Goal: Navigation & Orientation: Find specific page/section

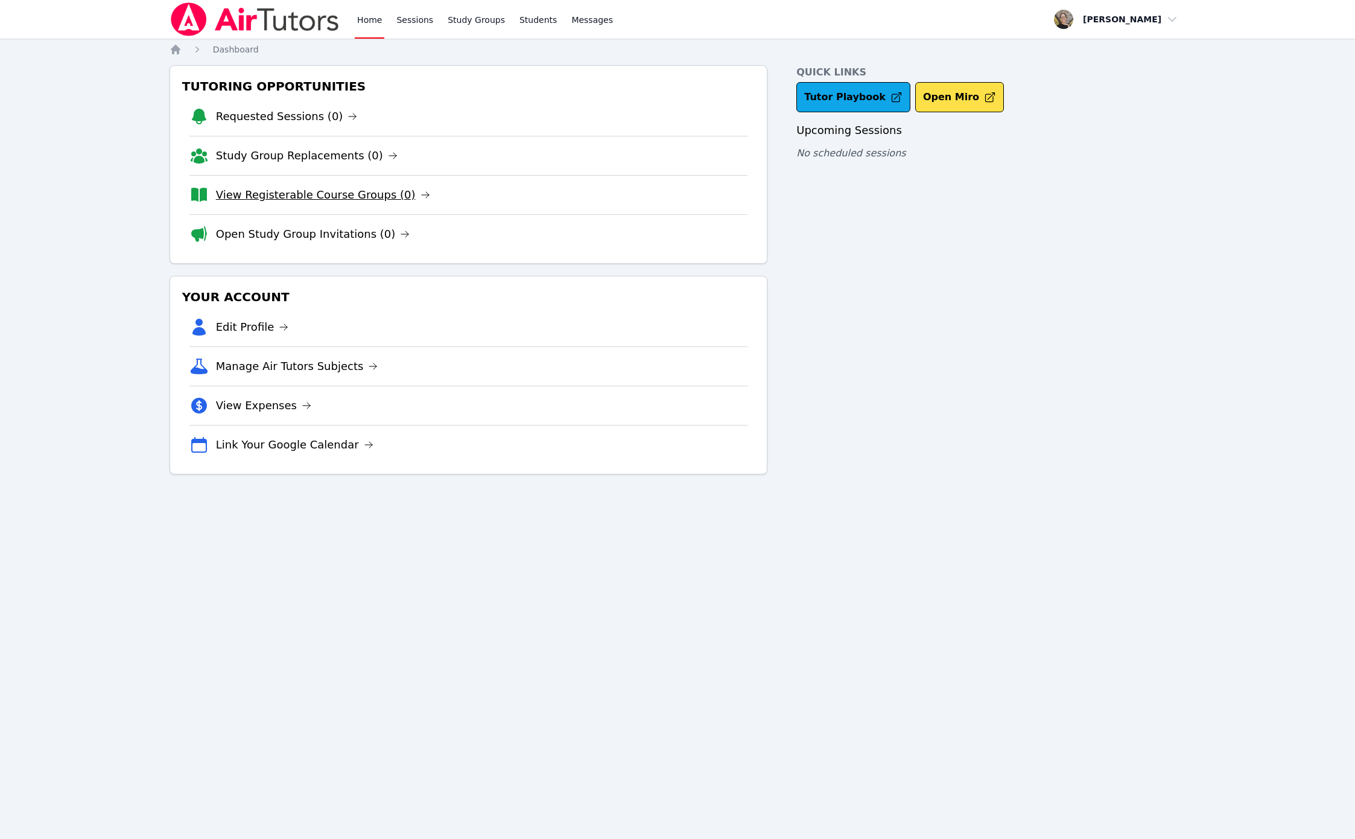
click at [323, 198] on link "View Registerable Course Groups (0)" at bounding box center [323, 194] width 214 height 17
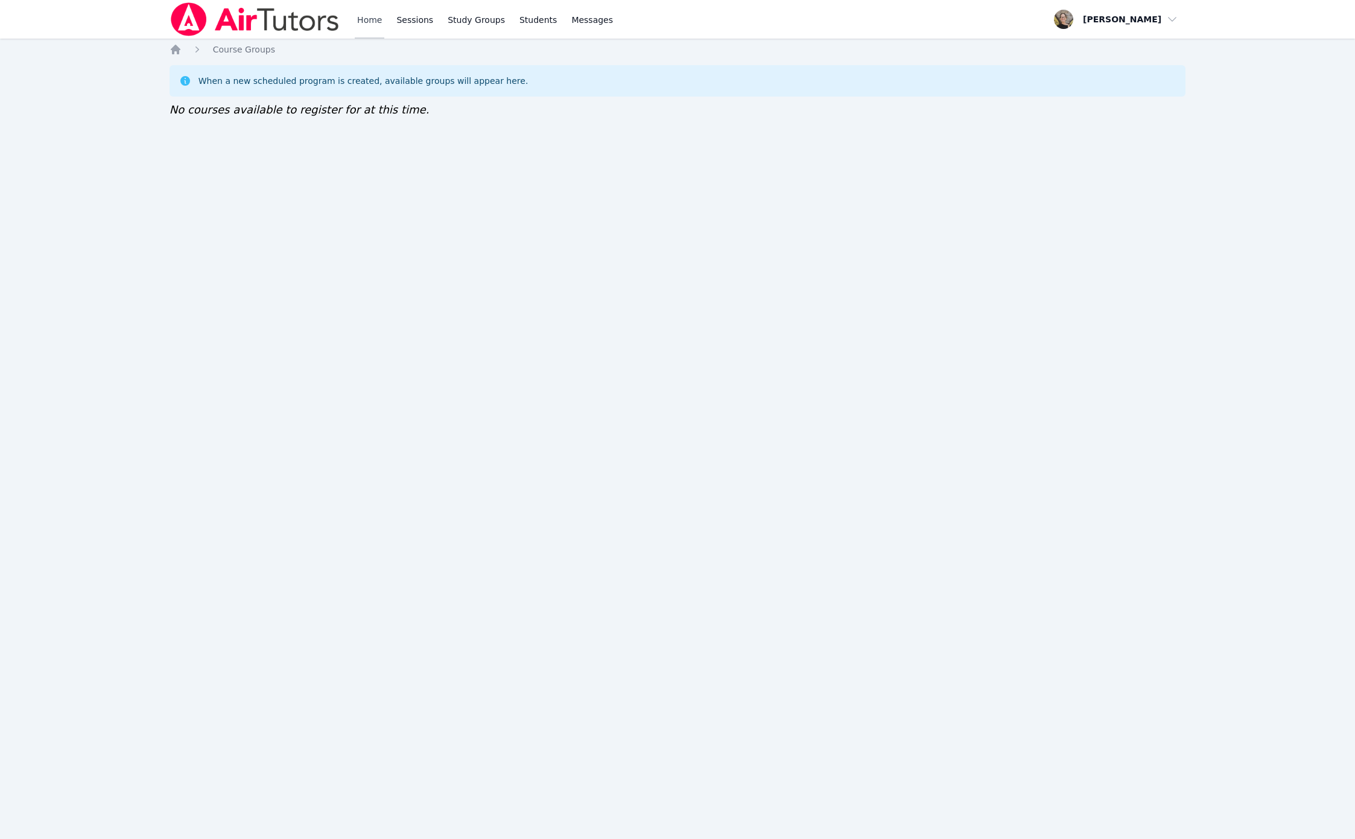
click at [369, 15] on link "Home" at bounding box center [370, 19] width 30 height 39
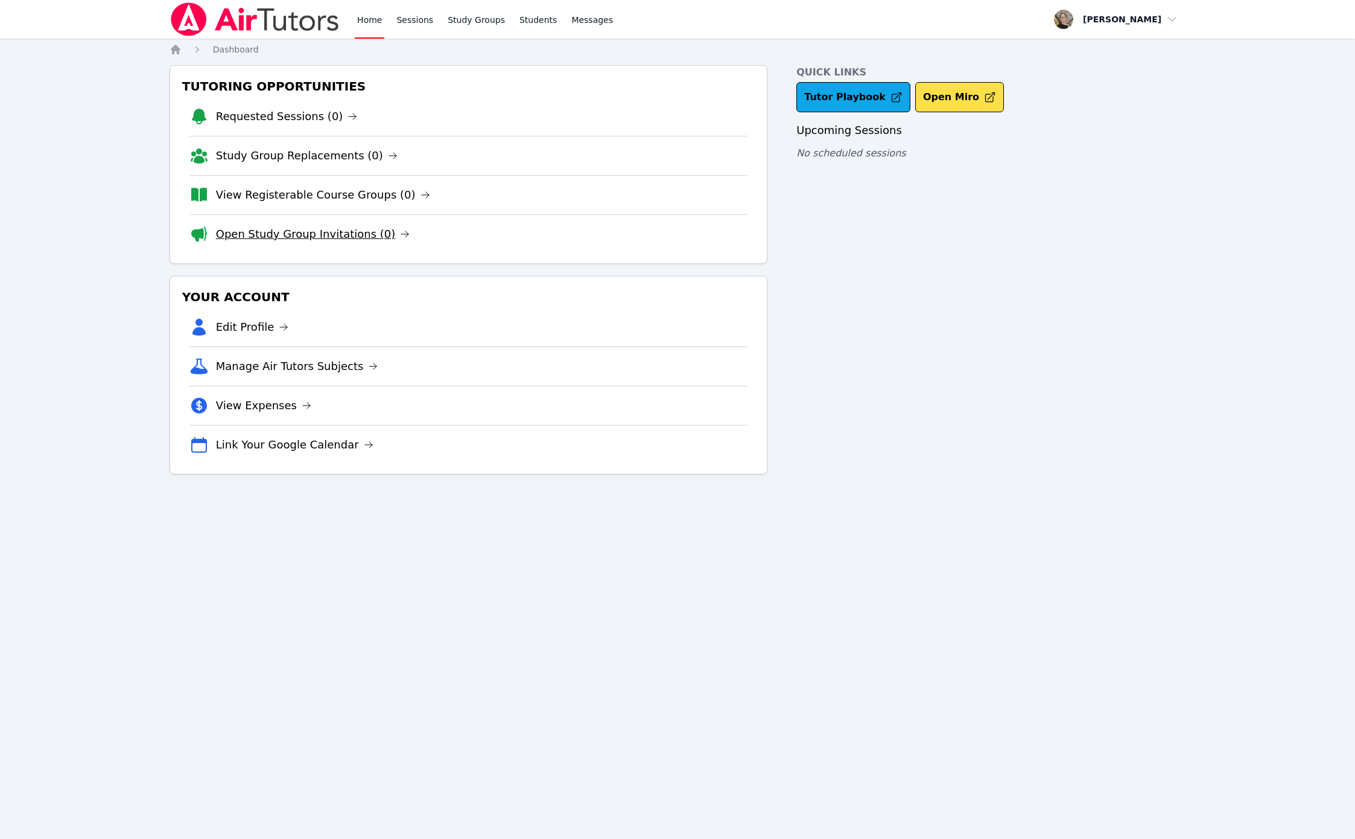
click at [328, 235] on link "Open Study Group Invitations (0)" at bounding box center [313, 234] width 194 height 17
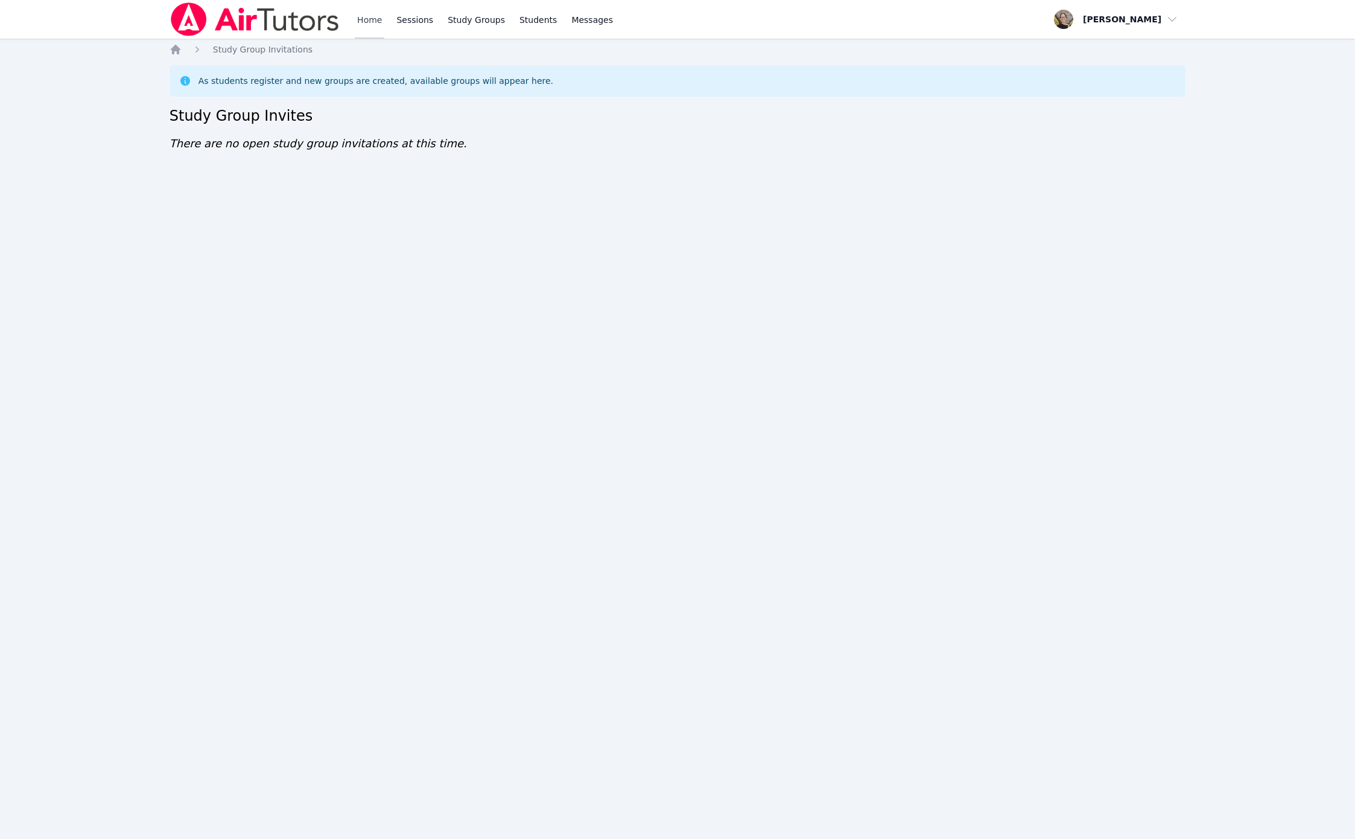
click at [368, 22] on link "Home" at bounding box center [370, 19] width 30 height 39
